Goal: Information Seeking & Learning: Compare options

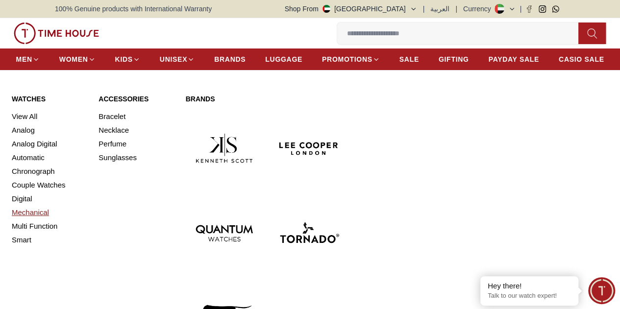
click at [46, 219] on link "Mechanical" at bounding box center [49, 213] width 75 height 14
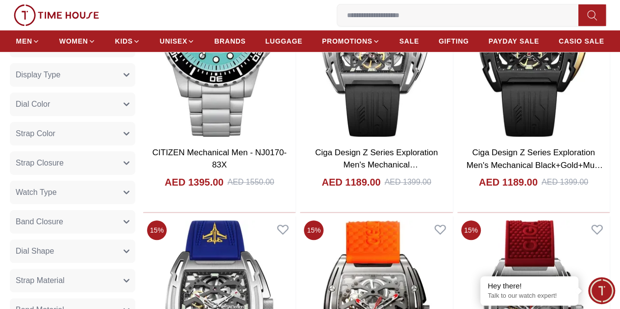
scroll to position [245, 0]
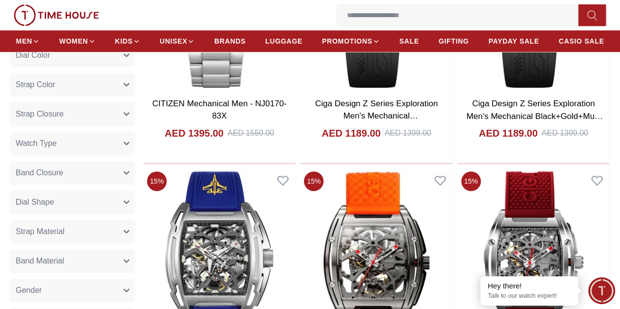
click at [135, 179] on button "Band Closure" at bounding box center [72, 173] width 125 height 24
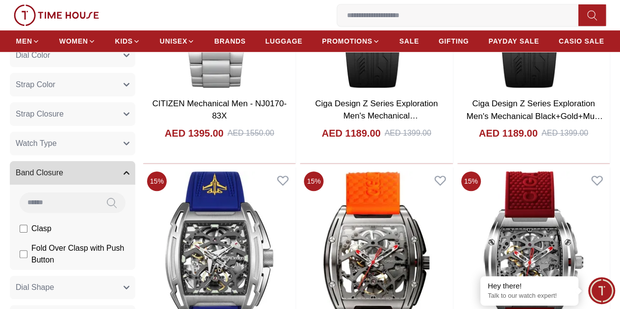
click at [135, 179] on button "Band Closure" at bounding box center [72, 173] width 125 height 24
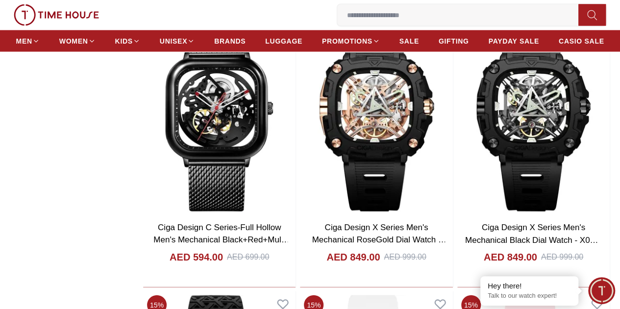
scroll to position [1127, 0]
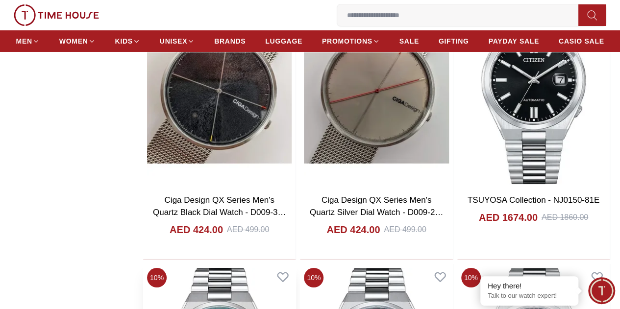
scroll to position [1910, 0]
